Goal: Information Seeking & Learning: Check status

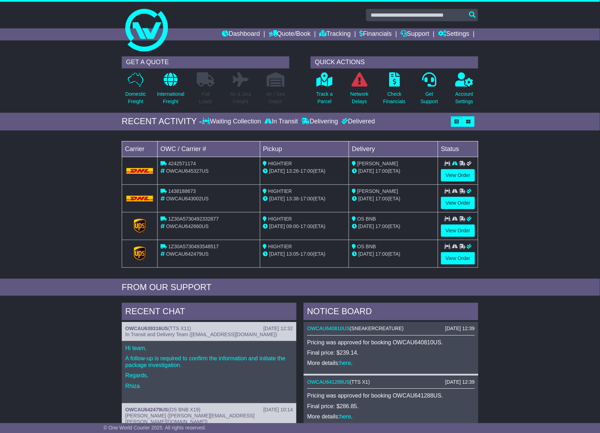
click at [386, 35] on link "Financials" at bounding box center [375, 34] width 32 height 12
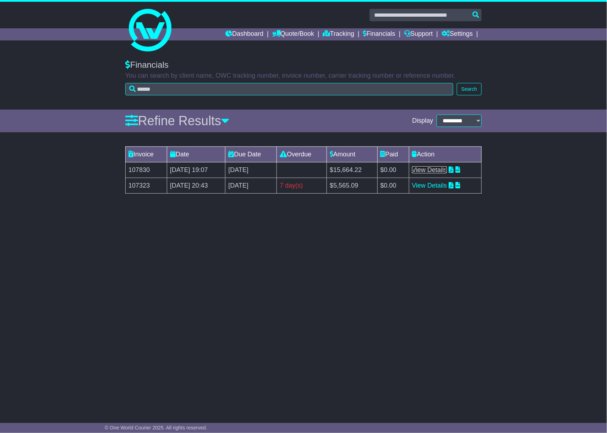
click at [447, 168] on link "View Details" at bounding box center [429, 169] width 35 height 7
click at [324, 32] on icon at bounding box center [326, 33] width 7 height 6
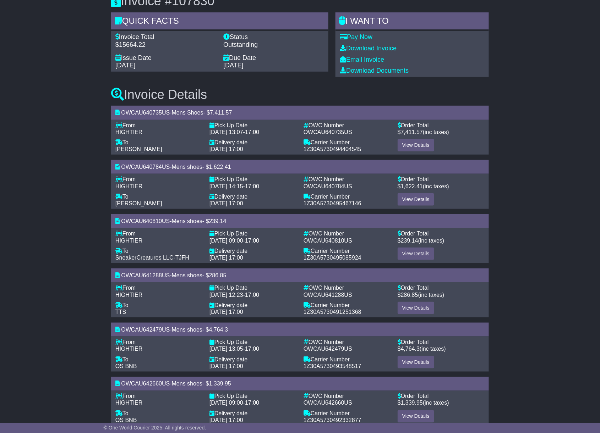
scroll to position [88, 0]
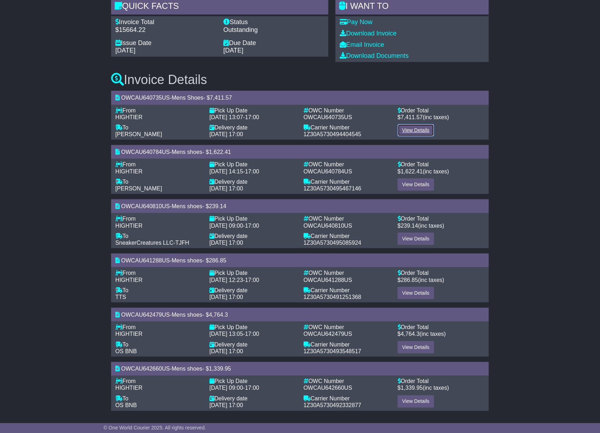
click at [419, 130] on link "View Details" at bounding box center [415, 130] width 37 height 12
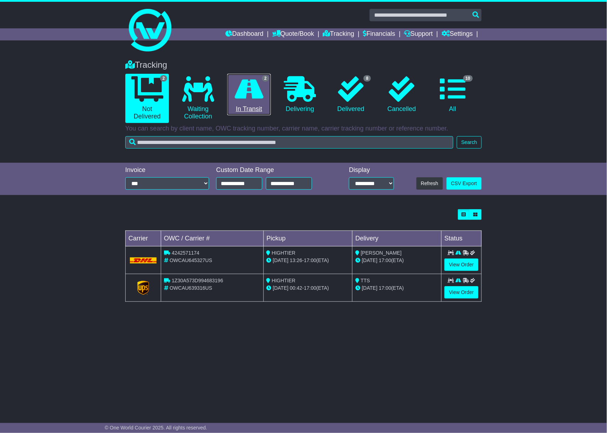
click at [263, 94] on icon at bounding box center [249, 89] width 29 height 26
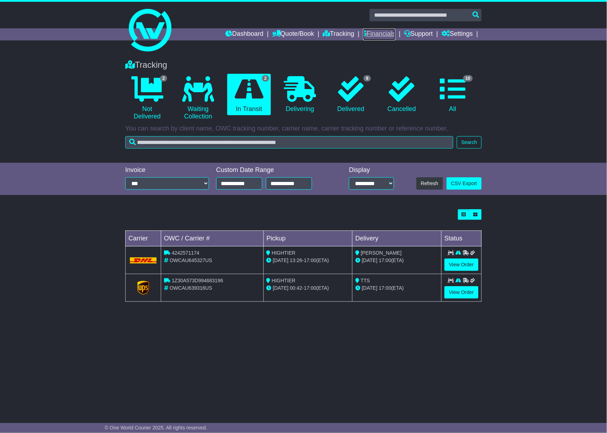
click at [384, 32] on link "Financials" at bounding box center [379, 34] width 32 height 12
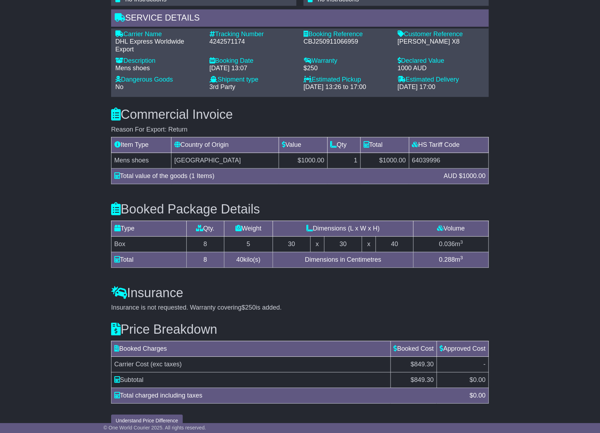
scroll to position [507, 0]
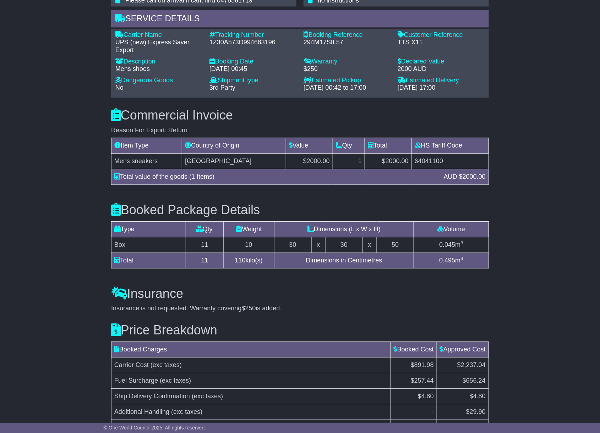
scroll to position [602, 0]
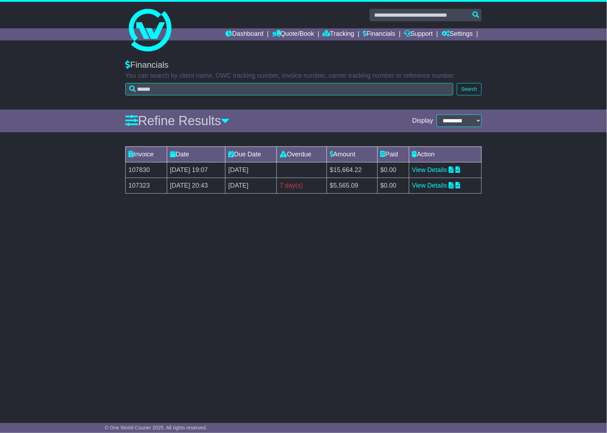
click at [158, 391] on div "**********" at bounding box center [303, 232] width 607 height 359
click at [335, 34] on link "Tracking" at bounding box center [338, 34] width 31 height 12
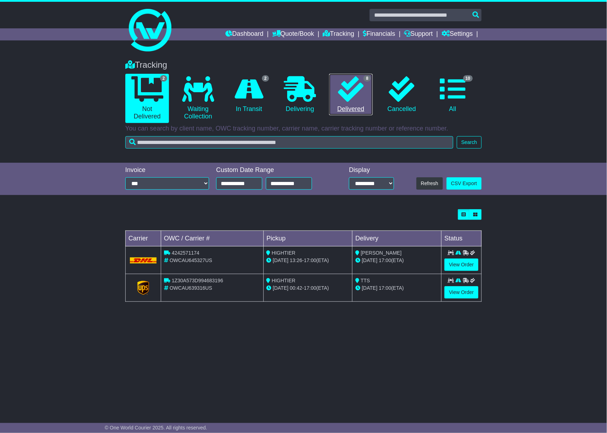
click at [362, 102] on link "8 Delivered" at bounding box center [351, 95] width 44 height 42
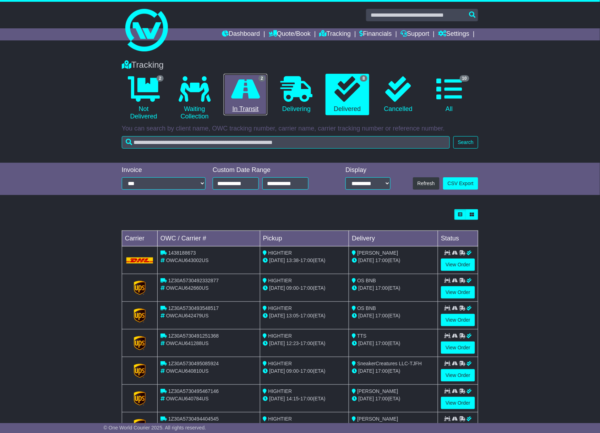
click at [242, 94] on icon at bounding box center [245, 89] width 29 height 26
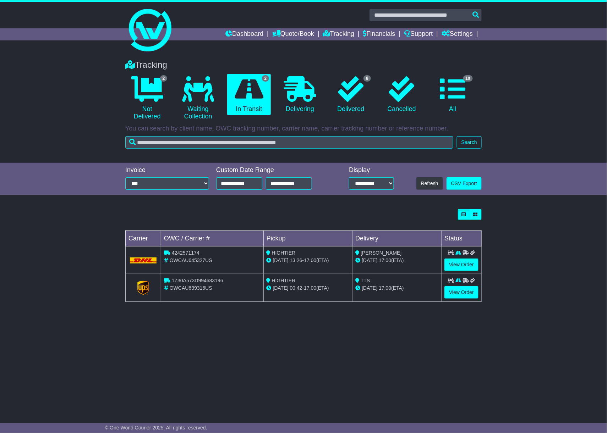
click at [189, 279] on span "1Z30A573D994683196" at bounding box center [197, 281] width 51 height 6
copy span "1Z30A573D994683196"
click at [471, 291] on link "View Order" at bounding box center [461, 292] width 34 height 12
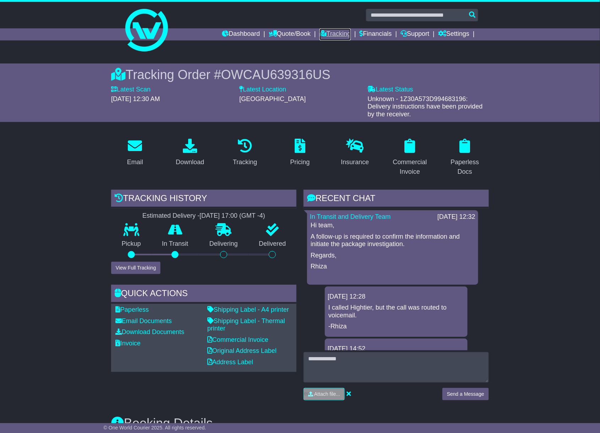
click at [334, 32] on link "Tracking" at bounding box center [334, 34] width 31 height 12
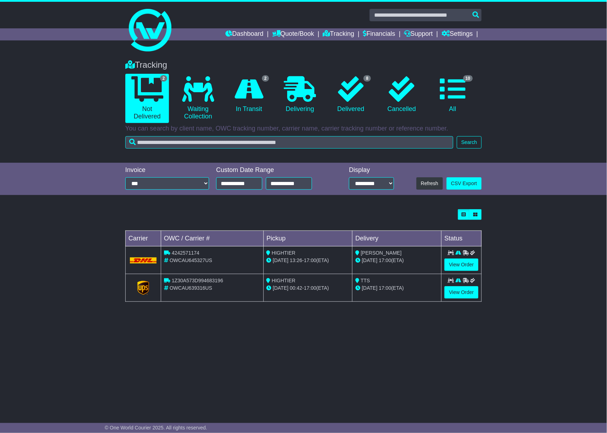
click at [184, 252] on span "4242571174" at bounding box center [186, 253] width 28 height 6
click at [185, 252] on span "4242571174" at bounding box center [186, 253] width 28 height 6
click at [186, 252] on span "4242571174" at bounding box center [186, 253] width 28 height 6
copy span "4242571174"
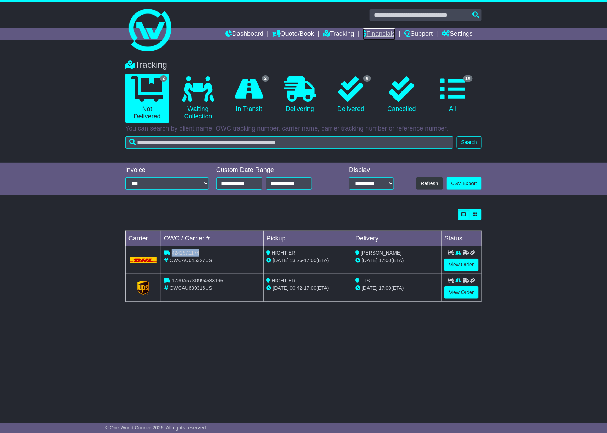
click at [384, 33] on link "Financials" at bounding box center [379, 34] width 32 height 12
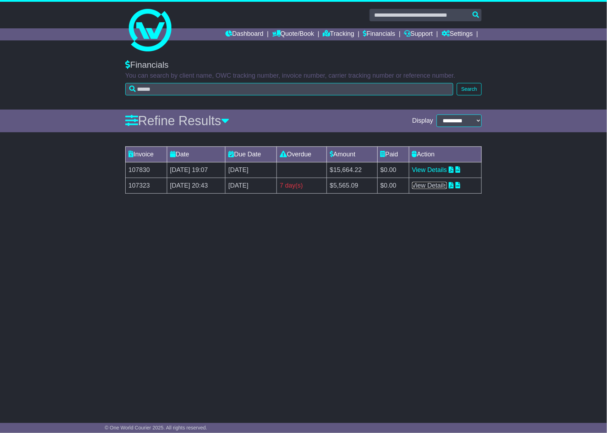
click at [445, 187] on link "View Details" at bounding box center [429, 185] width 35 height 7
click at [354, 33] on li "Tracking" at bounding box center [343, 34] width 40 height 12
click at [340, 32] on link "Tracking" at bounding box center [338, 34] width 31 height 12
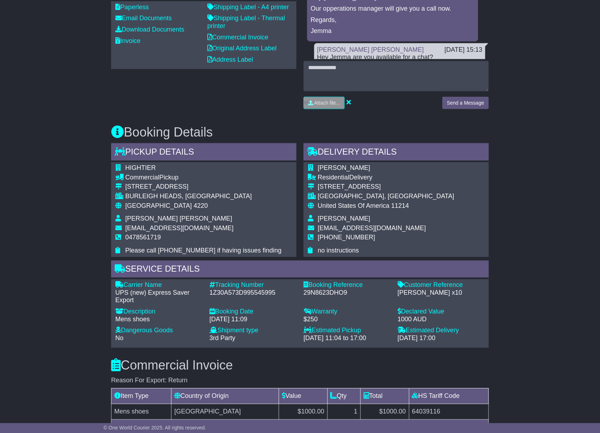
scroll to position [578, 0]
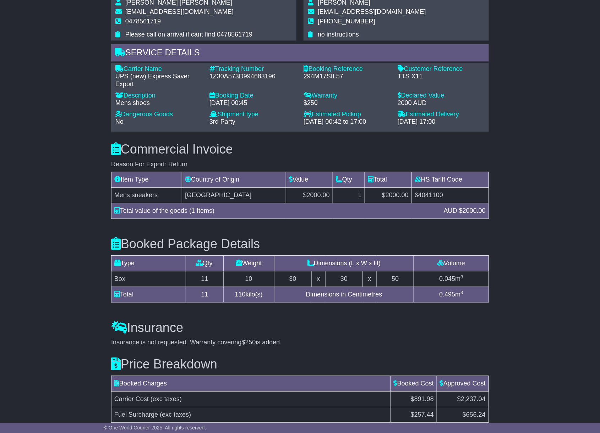
scroll to position [602, 0]
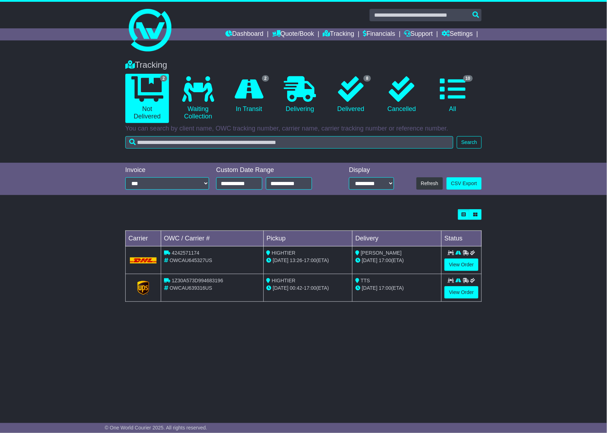
click at [180, 290] on span "OWCAU639316US" at bounding box center [191, 288] width 43 height 6
click at [180, 291] on span "OWCAU639316US" at bounding box center [191, 288] width 43 height 6
copy span "OWCAU639316US"
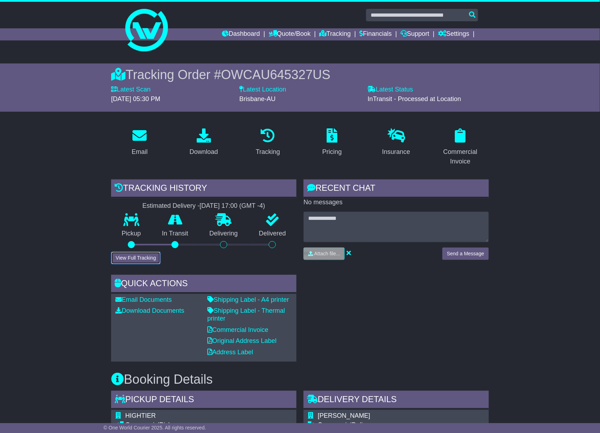
click at [138, 256] on button "View Full Tracking" at bounding box center [135, 258] width 49 height 12
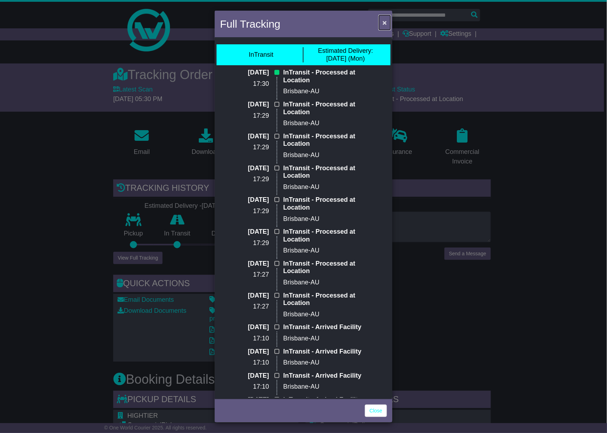
click at [385, 24] on span "×" at bounding box center [385, 22] width 4 height 8
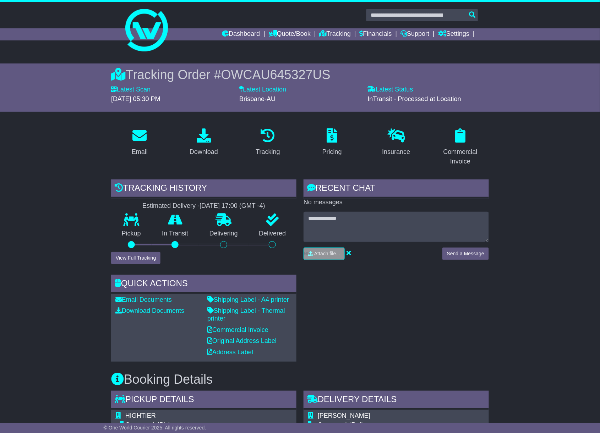
click at [257, 73] on span "OWCAU645327US" at bounding box center [275, 74] width 109 height 15
click at [257, 72] on span "OWCAU645327US" at bounding box center [275, 74] width 109 height 15
copy span "OWCAU645327US"
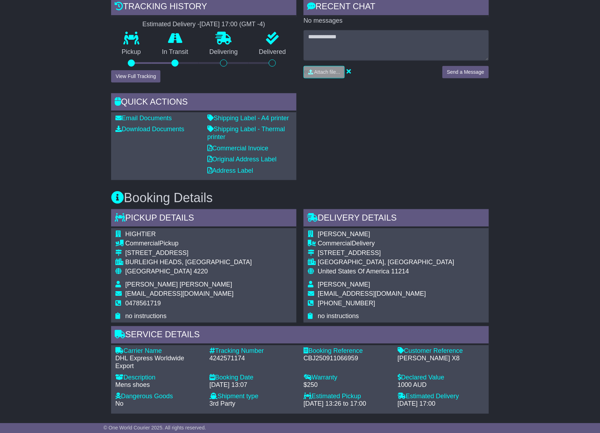
scroll to position [236, 0]
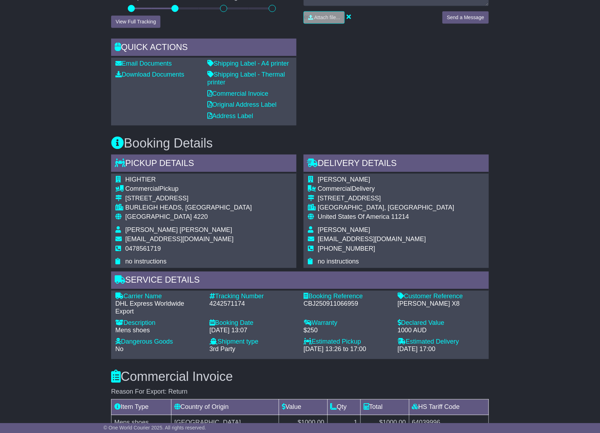
click at [219, 304] on div "4242571174" at bounding box center [252, 305] width 87 height 8
click at [219, 303] on div "4242571174" at bounding box center [252, 305] width 87 height 8
copy div "4242571174"
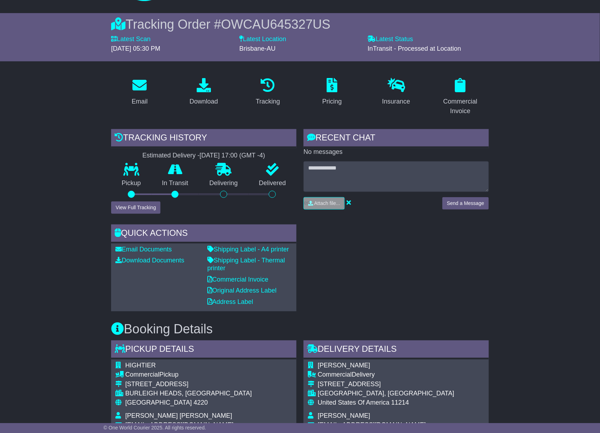
scroll to position [0, 0]
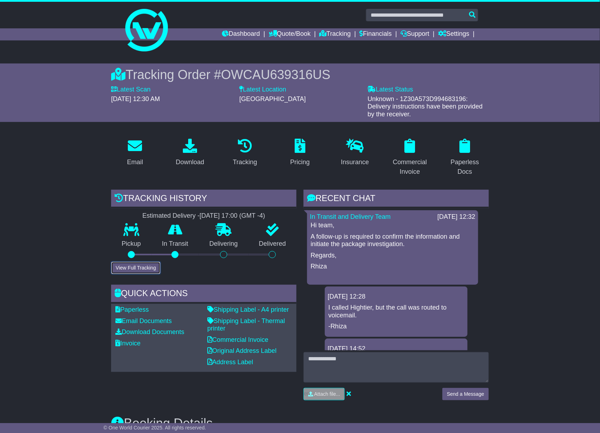
click at [148, 268] on button "View Full Tracking" at bounding box center [135, 268] width 49 height 12
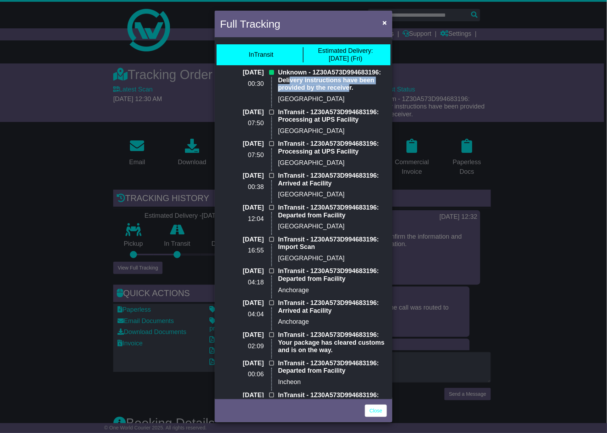
drag, startPoint x: 290, startPoint y: 79, endPoint x: 342, endPoint y: 90, distance: 53.7
click at [342, 90] on p "Unknown - 1Z30A573D994683196: Delivery instructions have been provided by the r…" at bounding box center [332, 80] width 109 height 23
drag, startPoint x: 342, startPoint y: 90, endPoint x: 296, endPoint y: 32, distance: 74.5
click at [296, 32] on div "Full Tracking ×" at bounding box center [303, 25] width 177 height 28
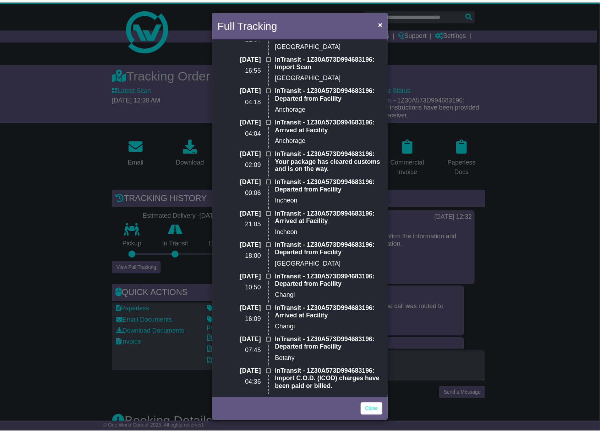
scroll to position [277, 0]
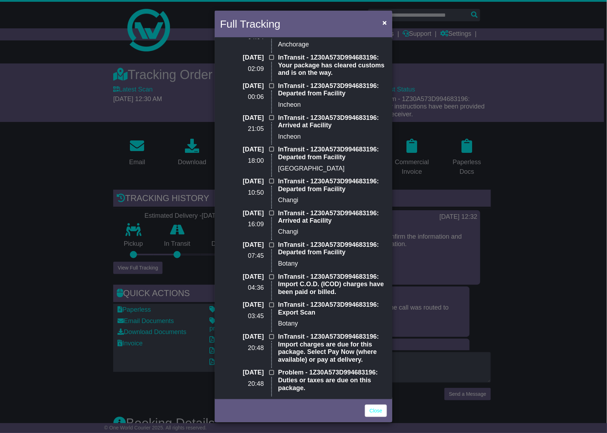
drag, startPoint x: 574, startPoint y: 284, endPoint x: 568, endPoint y: 282, distance: 6.4
click at [571, 282] on div "Full Tracking × InTransit Estimated Delivery: [DATE] (Fri) [DATE] 00:30 Unknown…" at bounding box center [303, 216] width 607 height 433
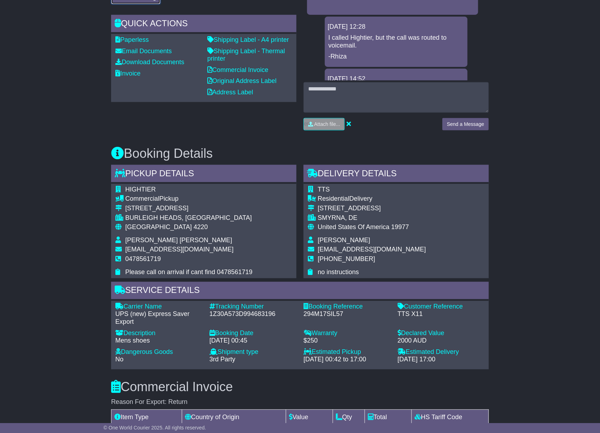
scroll to position [284, 0]
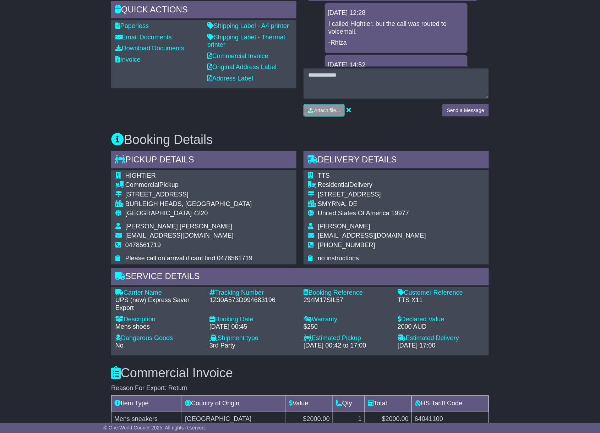
click at [226, 294] on div "Tracking Number" at bounding box center [252, 294] width 87 height 8
drag, startPoint x: 226, startPoint y: 294, endPoint x: 225, endPoint y: 299, distance: 4.7
click at [225, 299] on div "1Z30A573D994683196" at bounding box center [252, 301] width 87 height 8
click at [225, 298] on div "1Z30A573D994683196" at bounding box center [252, 301] width 87 height 8
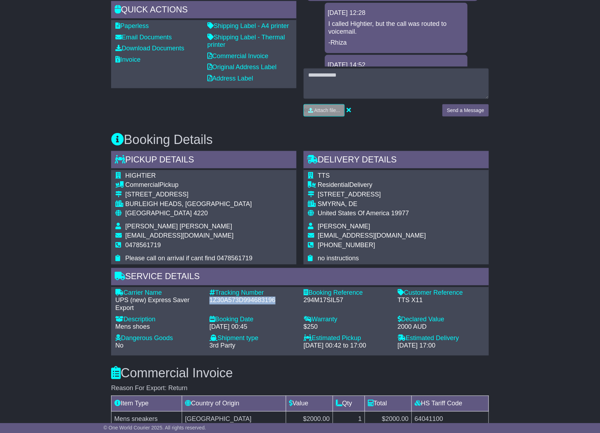
copy div "1Z30A573D994683196"
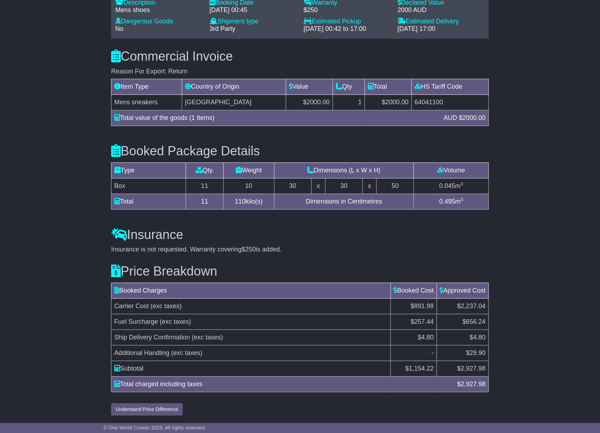
scroll to position [602, 0]
click at [141, 412] on button "Understand Price Difference" at bounding box center [147, 409] width 72 height 12
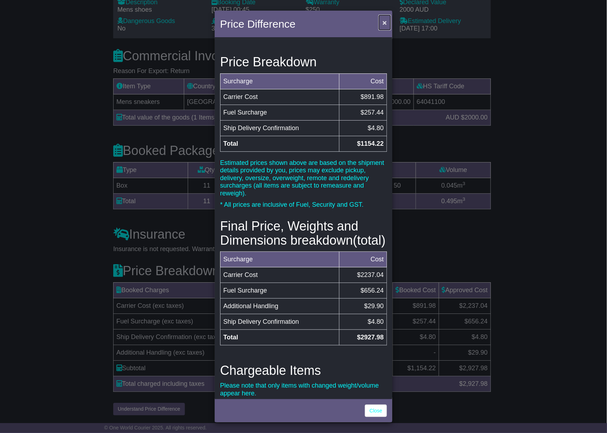
click at [385, 23] on span "×" at bounding box center [385, 22] width 4 height 8
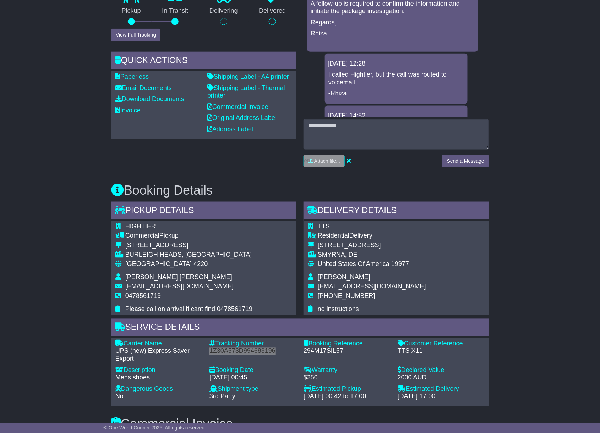
scroll to position [34, 0]
